Goal: Navigation & Orientation: Find specific page/section

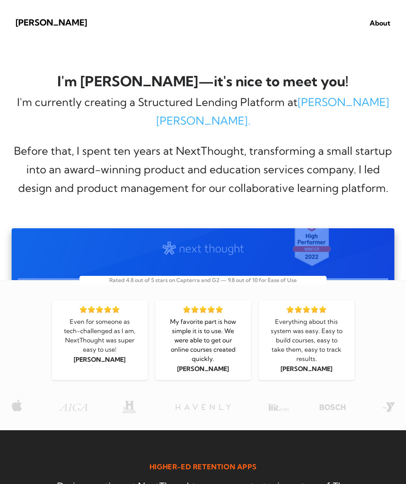
click at [17, 312] on div "NextThought Learning Platform Check it out" at bounding box center [203, 328] width 383 height 33
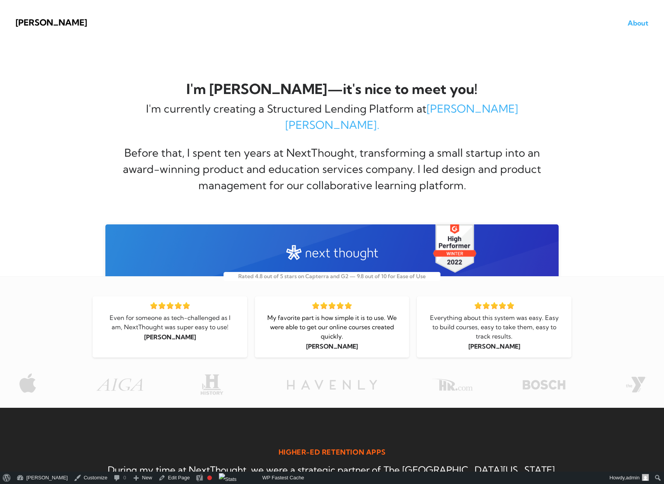
click at [635, 24] on span "About" at bounding box center [637, 23] width 21 height 9
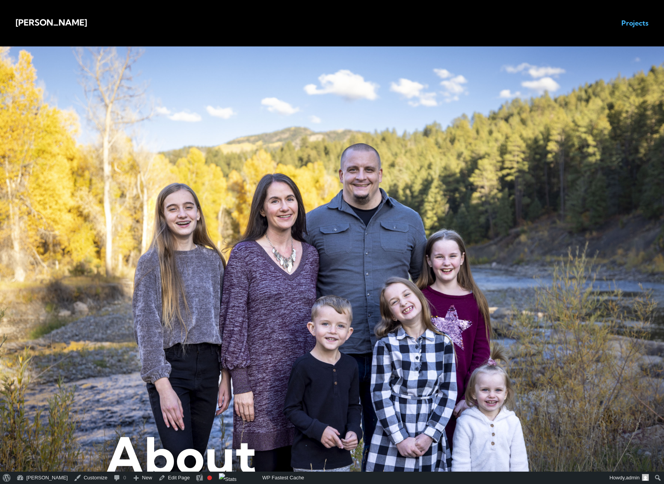
click at [637, 23] on span "Projects" at bounding box center [634, 23] width 27 height 9
